Goal: Contribute content: Add original content to the website for others to see

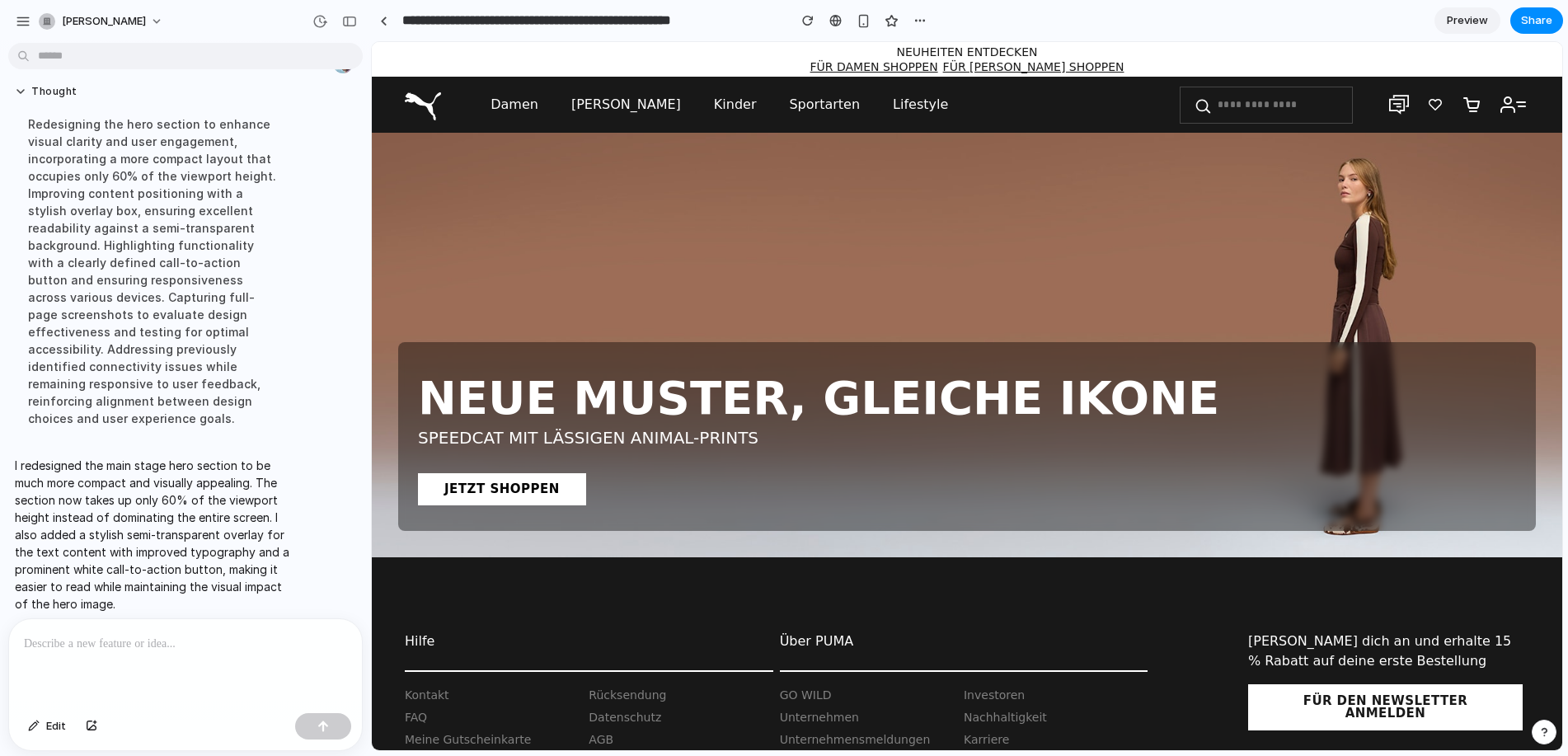
click at [97, 641] on p at bounding box center [185, 644] width 323 height 20
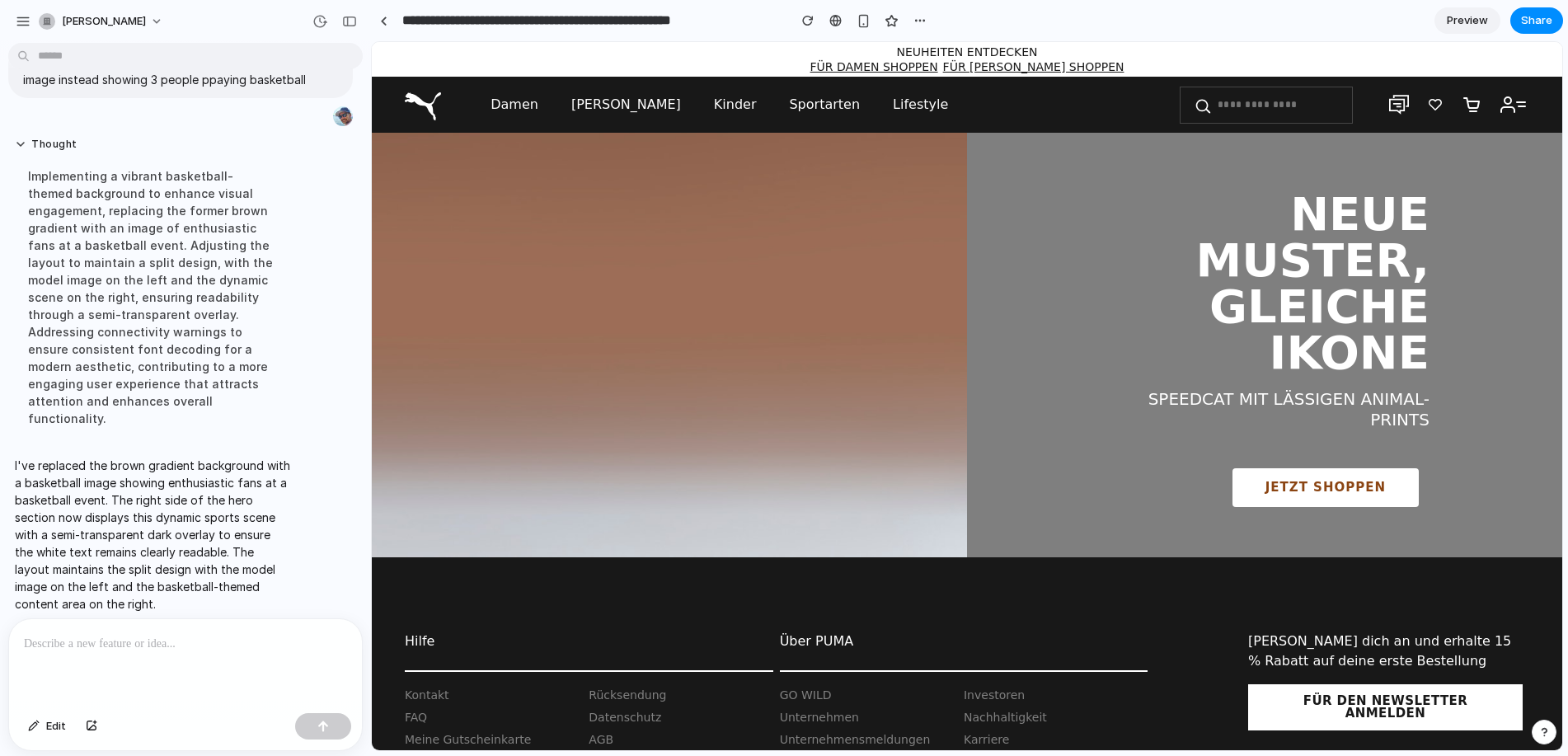
click at [1477, 15] on span "Preview" at bounding box center [1467, 20] width 41 height 16
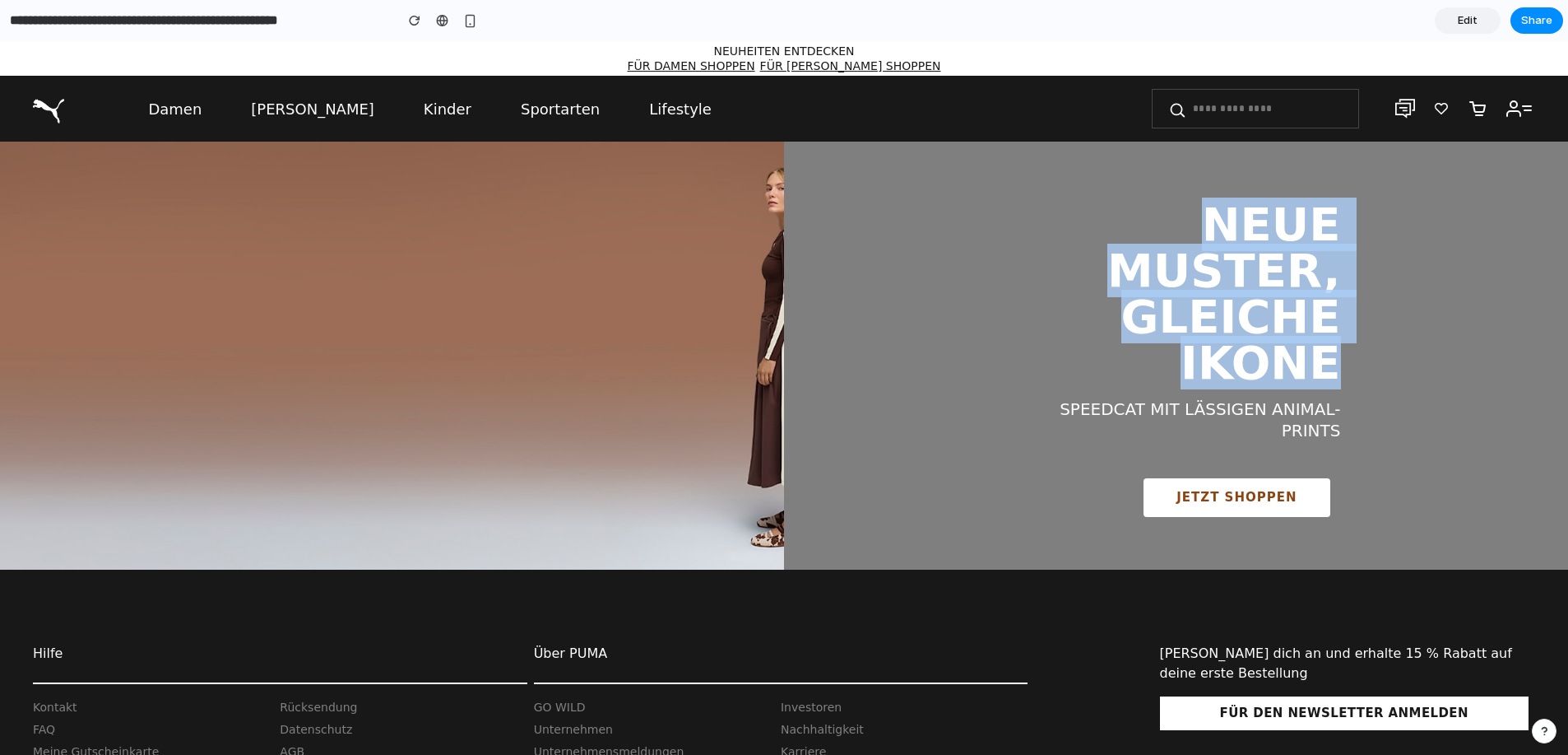
drag, startPoint x: 870, startPoint y: 374, endPoint x: 772, endPoint y: 356, distance: 99.6
click at [772, 357] on div "NEUE MUSTER, GLEICHE IKONE SPEEDCAT MIT LÄSSIGEN ANIMAL-PRINTS JETZT SHOPPEN" at bounding box center [784, 356] width 1568 height 428
click at [1012, 260] on div "NEUE MUSTER, GLEICHE IKONE" at bounding box center [1176, 294] width 329 height 184
